Goal: Find specific page/section: Find specific page/section

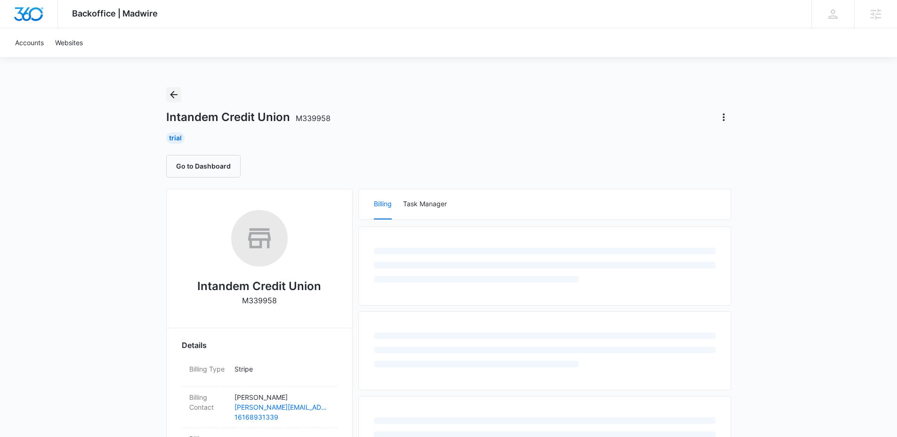
click at [175, 95] on icon "Back" at bounding box center [174, 95] width 8 height 8
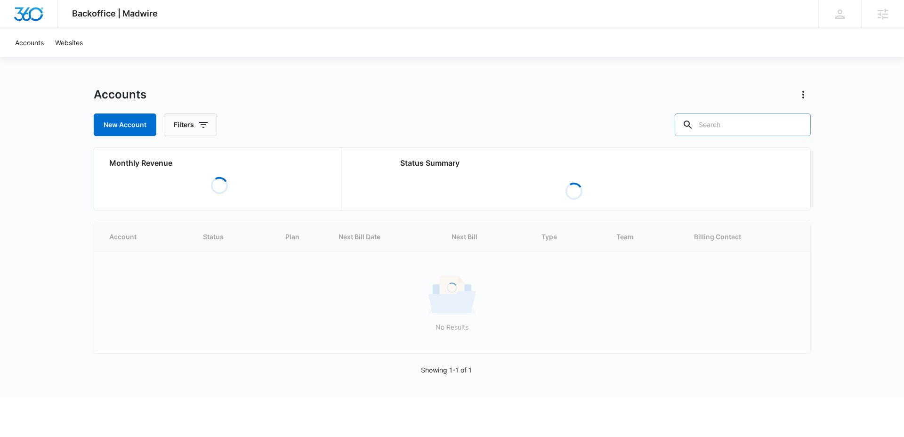
click at [776, 123] on input "text" at bounding box center [743, 124] width 136 height 23
click at [775, 124] on input "text" at bounding box center [743, 124] width 136 height 23
click at [757, 129] on input "text" at bounding box center [743, 124] width 136 height 23
click at [613, 118] on div "New Account Filters" at bounding box center [452, 124] width 717 height 23
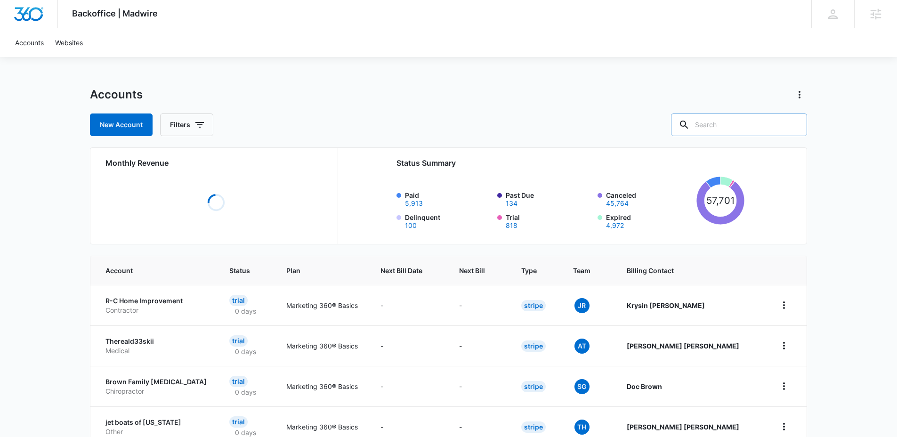
click at [725, 129] on input "text" at bounding box center [739, 124] width 136 height 23
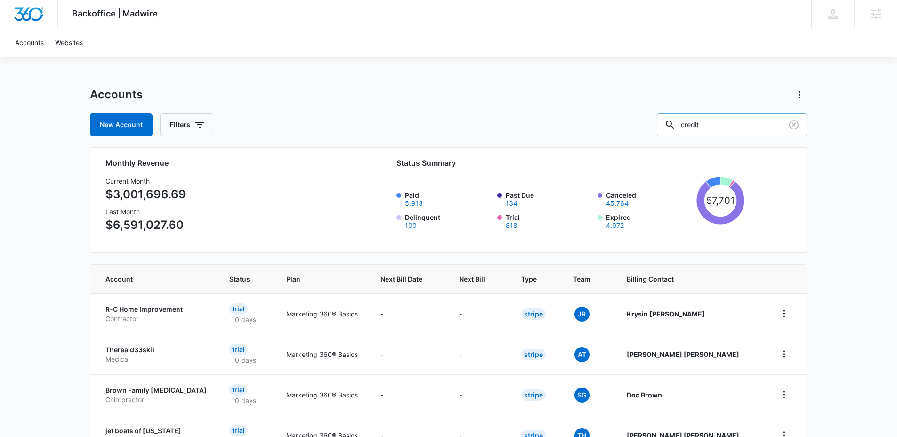
type input "credit"
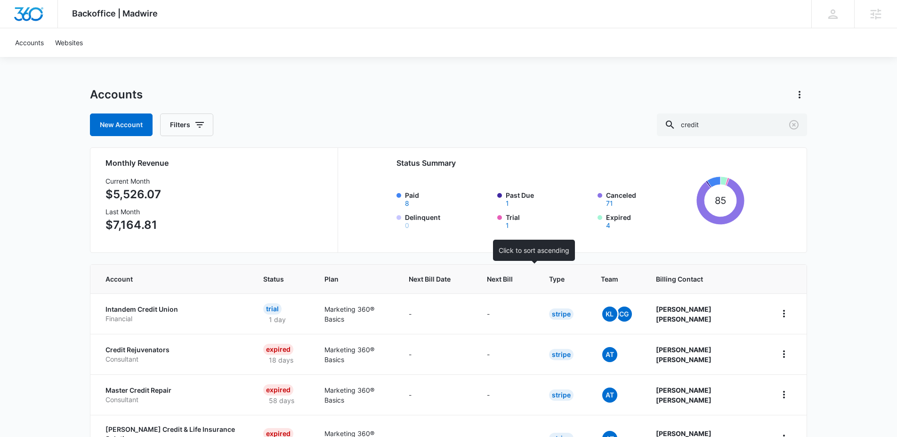
click at [534, 289] on th "Next Bill" at bounding box center [507, 279] width 62 height 29
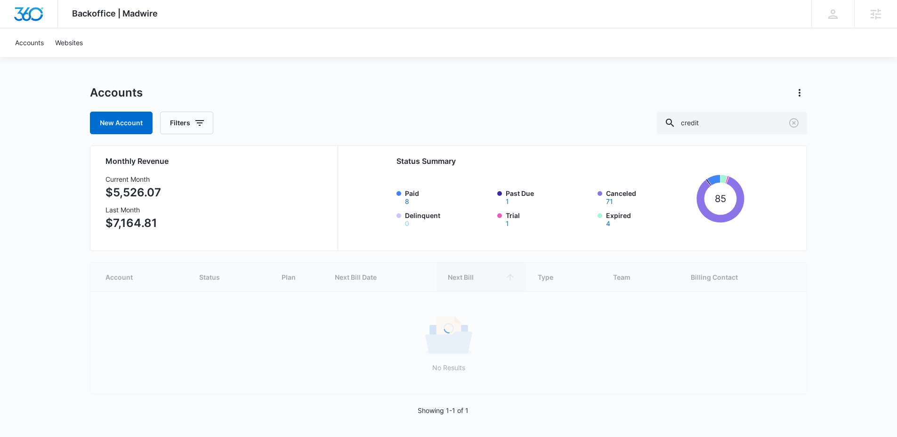
scroll to position [3, 0]
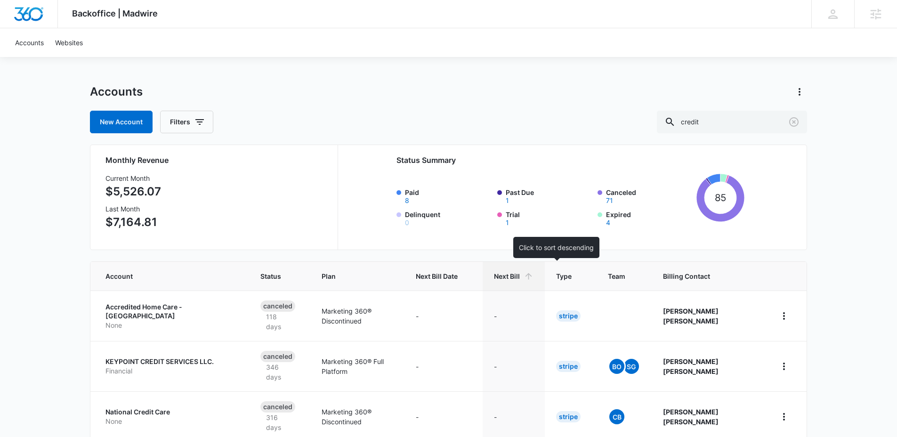
click at [520, 271] on span "Next Bill" at bounding box center [507, 276] width 26 height 10
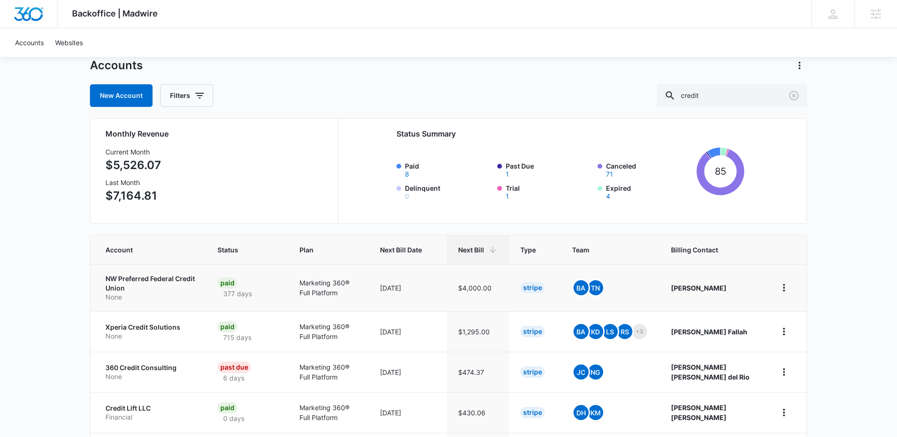
scroll to position [43, 0]
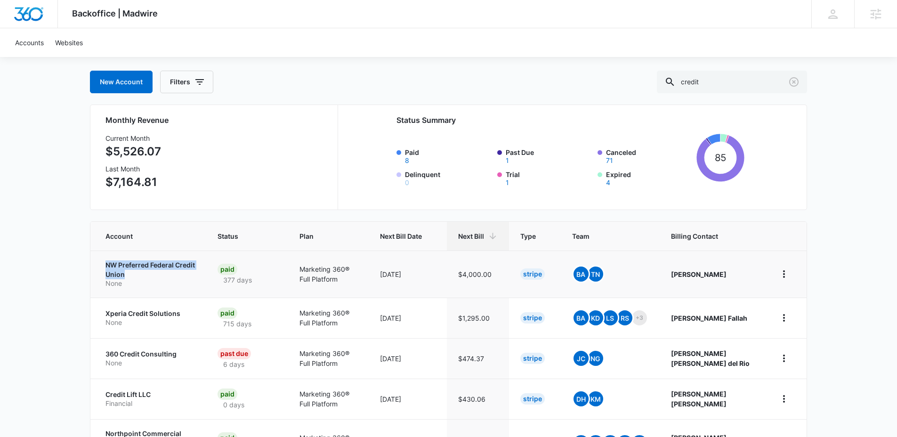
drag, startPoint x: 106, startPoint y: 264, endPoint x: 131, endPoint y: 272, distance: 26.2
click at [131, 272] on td "NW Preferred Federal Credit Union None" at bounding box center [148, 274] width 116 height 47
copy p "NW Preferred Federal Credit Union"
click at [149, 272] on p "NW Preferred Federal Credit Union" at bounding box center [149, 269] width 89 height 18
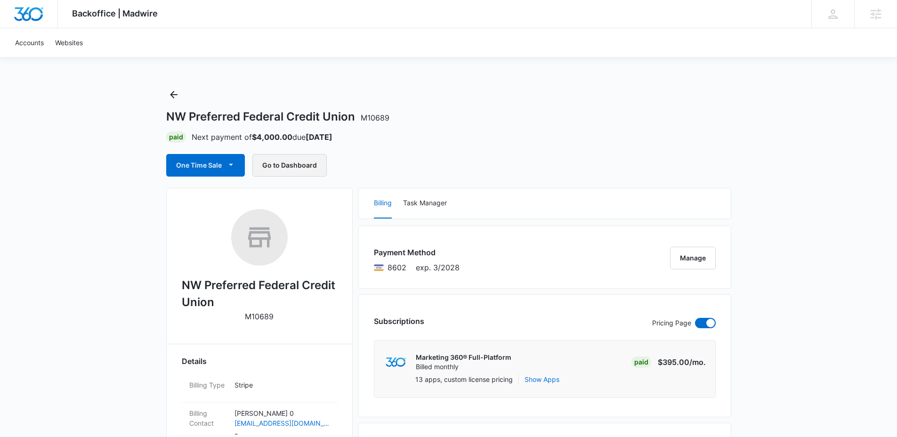
click at [287, 164] on button "Go to Dashboard" at bounding box center [289, 165] width 74 height 23
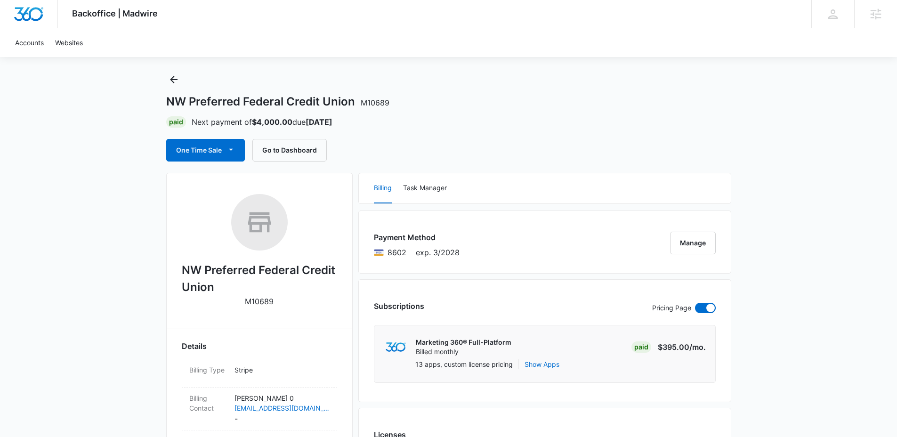
scroll to position [16, 0]
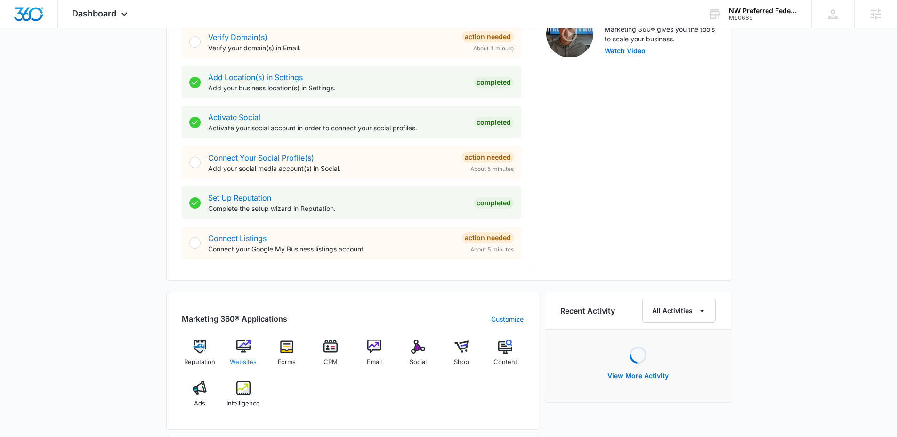
scroll to position [332, 0]
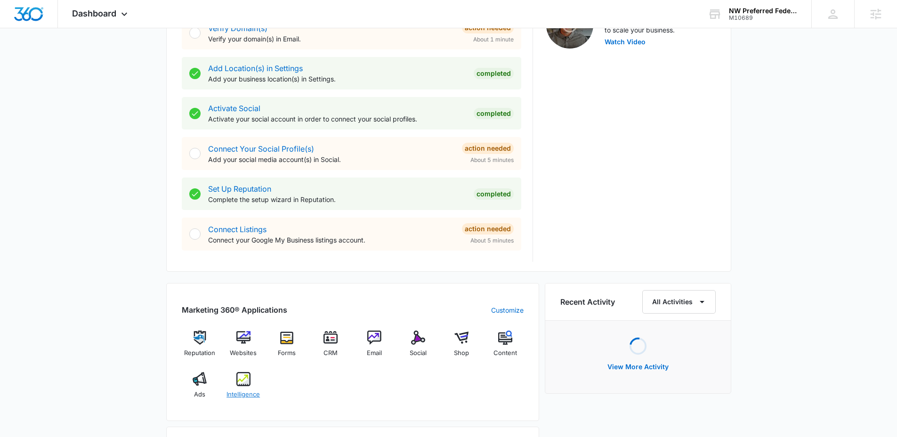
click at [240, 385] on img at bounding box center [243, 379] width 14 height 14
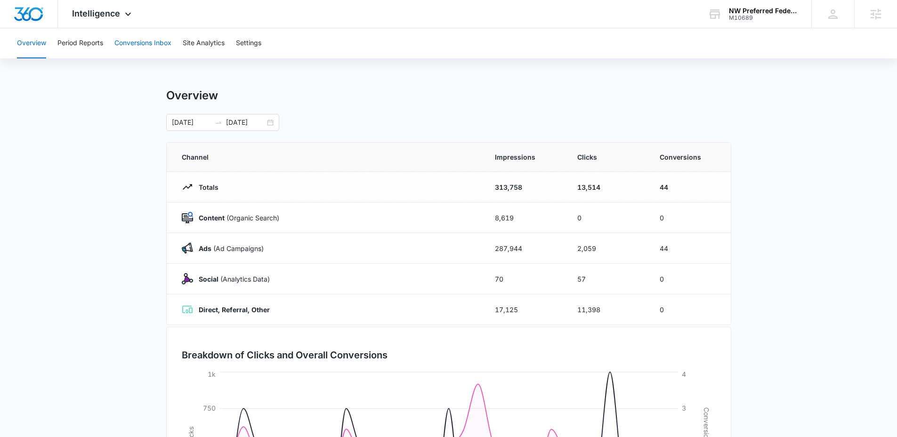
click at [139, 39] on button "Conversions Inbox" at bounding box center [142, 43] width 57 height 30
